Goal: Transaction & Acquisition: Obtain resource

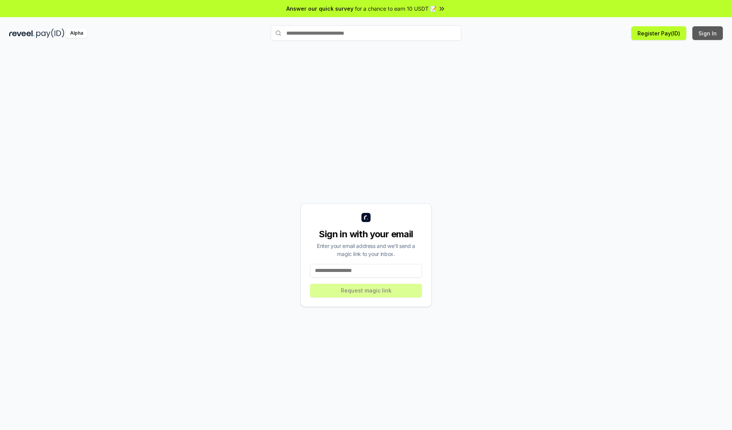
click at [708, 33] on button "Sign In" at bounding box center [707, 33] width 31 height 14
type input "**********"
click at [366, 291] on button "Request magic link" at bounding box center [366, 291] width 112 height 14
